Goal: Information Seeking & Learning: Learn about a topic

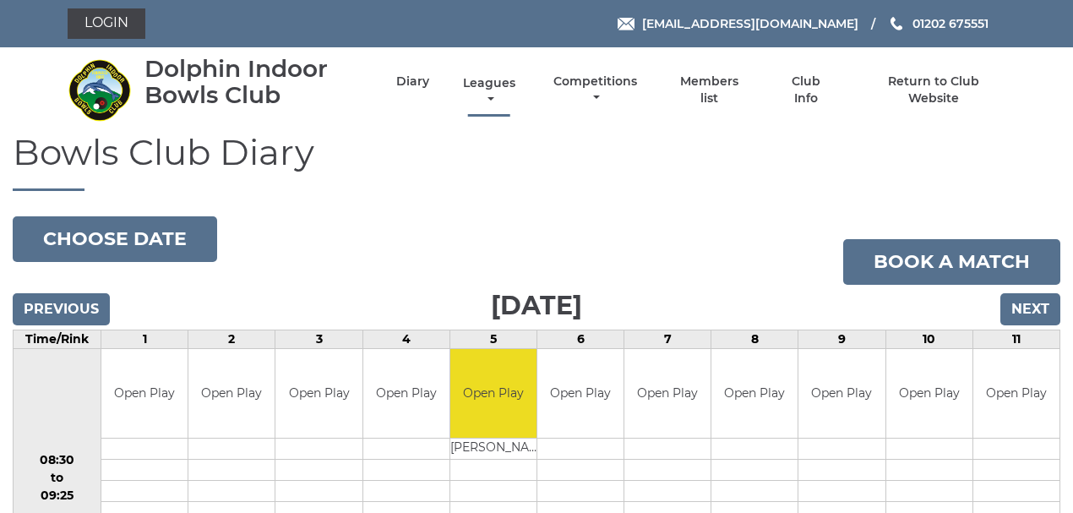
click at [487, 84] on link "Leagues" at bounding box center [489, 91] width 61 height 33
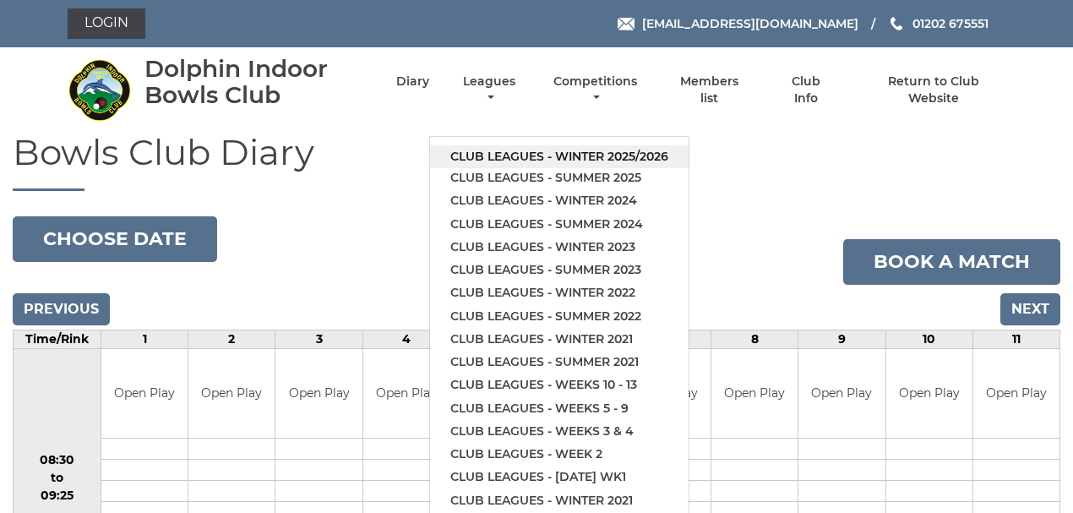
click at [491, 151] on link "Club leagues - Winter 2025/2026" at bounding box center [559, 156] width 258 height 23
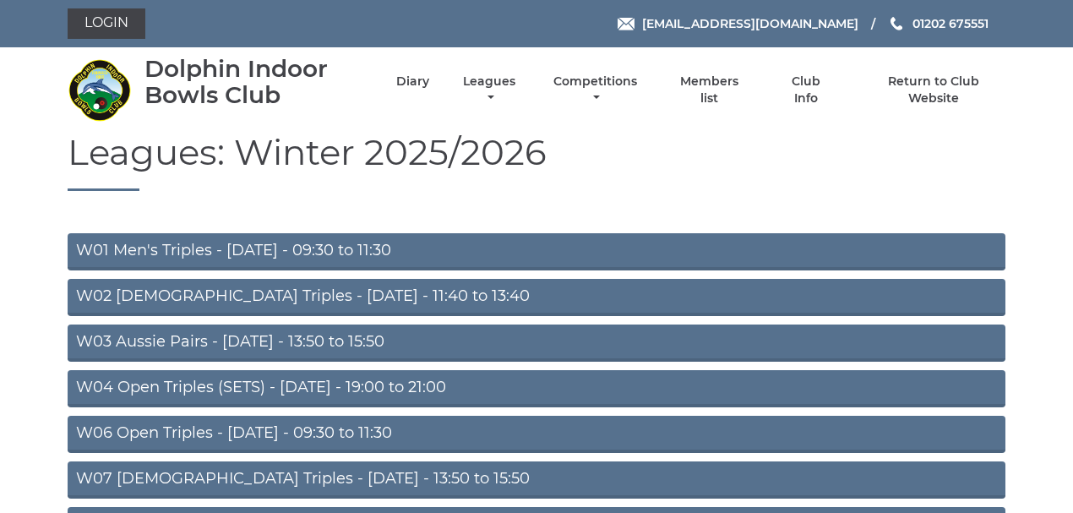
scroll to position [225, 0]
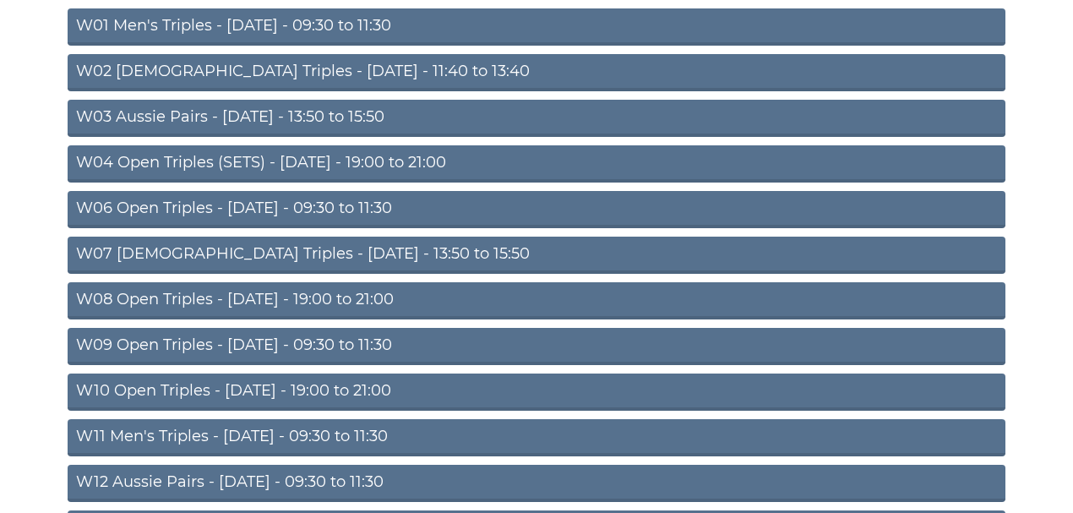
click at [296, 345] on link "W09 Open Triples - Wednesday - 09:30 to 11:30" at bounding box center [536, 346] width 937 height 37
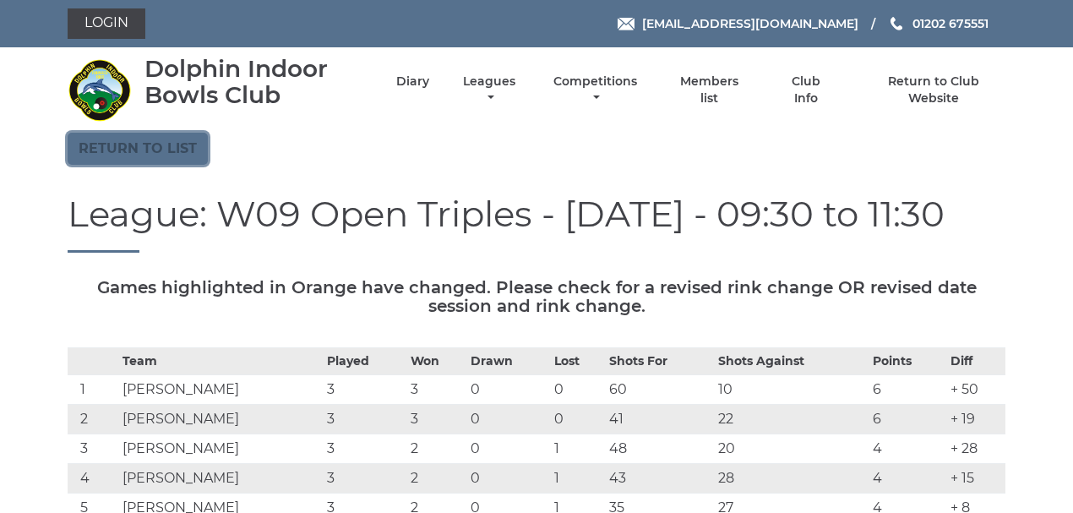
click at [129, 147] on link "Return to list" at bounding box center [138, 149] width 140 height 32
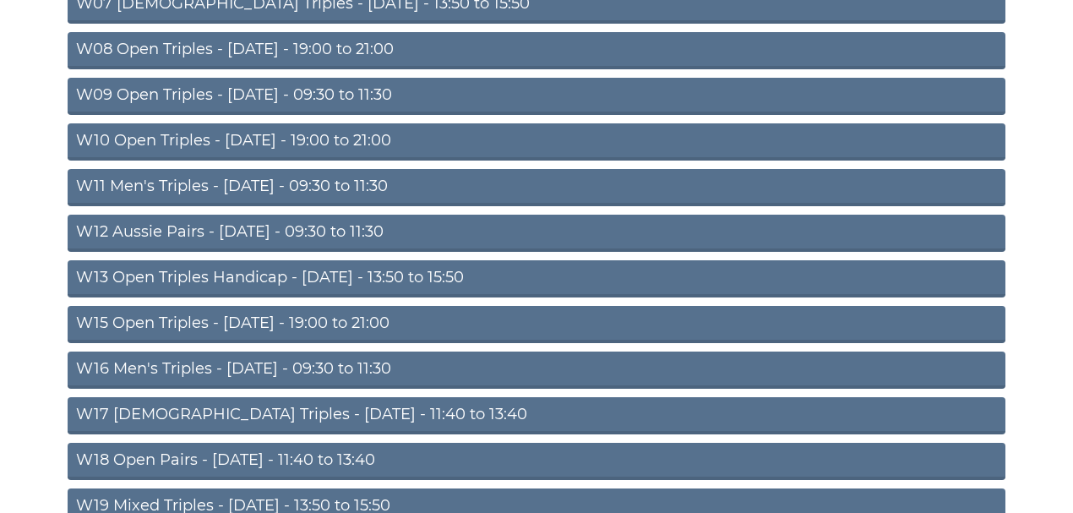
scroll to position [562, 0]
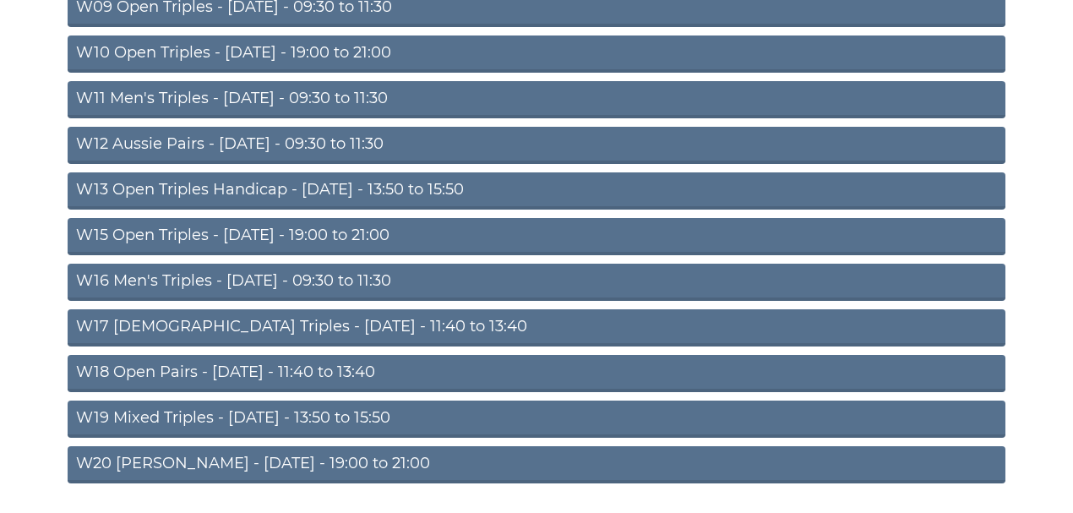
click at [239, 372] on link "W18 Open Pairs - [DATE] - 11:40 to 13:40" at bounding box center [536, 373] width 937 height 37
